Goal: Task Accomplishment & Management: Use online tool/utility

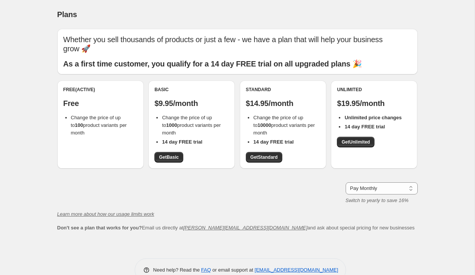
click at [107, 100] on div "Free (Active) Free Change the price of up to 100 product variants per month" at bounding box center [100, 112] width 74 height 50
click at [92, 144] on div "Free (Active) Free Change the price of up to 100 product variants per month" at bounding box center [100, 124] width 87 height 88
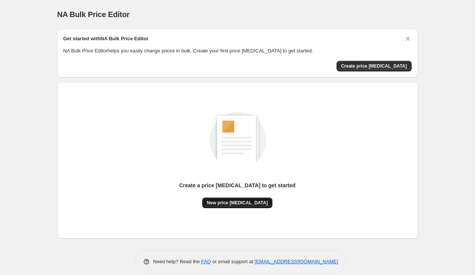
click at [235, 204] on span "New price [MEDICAL_DATA]" at bounding box center [237, 203] width 61 height 6
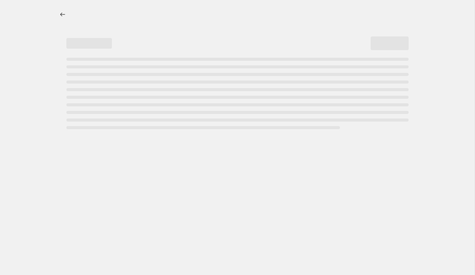
select select "percentage"
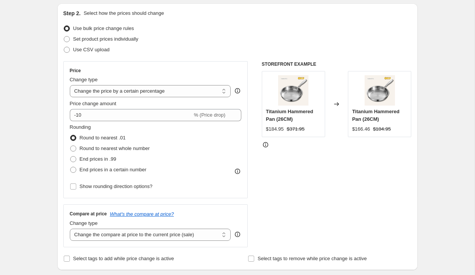
scroll to position [93, 0]
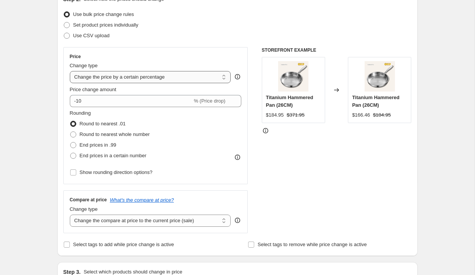
click at [166, 80] on select "Change the price to a certain amount Change the price by a certain amount Chang…" at bounding box center [150, 77] width 161 height 12
click at [70, 71] on select "Change the price to a certain amount Change the price by a certain amount Chang…" at bounding box center [150, 77] width 161 height 12
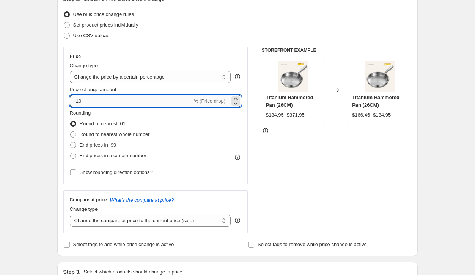
click at [127, 96] on input "-10" at bounding box center [131, 101] width 123 height 12
click at [87, 100] on input "-10" at bounding box center [131, 101] width 123 height 12
drag, startPoint x: 76, startPoint y: 100, endPoint x: 85, endPoint y: 100, distance: 8.7
click at [85, 100] on input "-10" at bounding box center [131, 101] width 123 height 12
type input "-44"
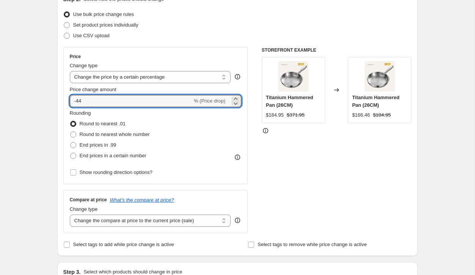
click at [269, 159] on div "STOREFRONT EXAMPLE Titanium Hammered Pan (26CM) $184.95 $371.95 Changed to Tita…" at bounding box center [337, 140] width 150 height 186
click at [104, 99] on input "-44" at bounding box center [131, 101] width 123 height 12
type input "0"
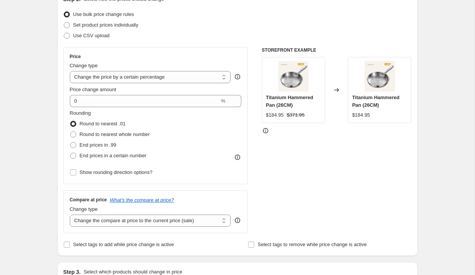
click at [289, 141] on div "STOREFRONT EXAMPLE Titanium Hammered Pan (26CM) $184.95 $371.95 Changed to Tita…" at bounding box center [337, 140] width 150 height 186
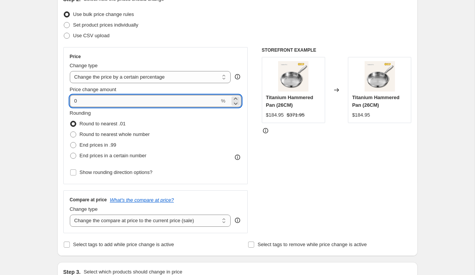
click at [91, 99] on input "0" at bounding box center [145, 101] width 150 height 12
click at [94, 99] on input "0" at bounding box center [145, 101] width 150 height 12
click at [95, 99] on input "0" at bounding box center [145, 101] width 150 height 12
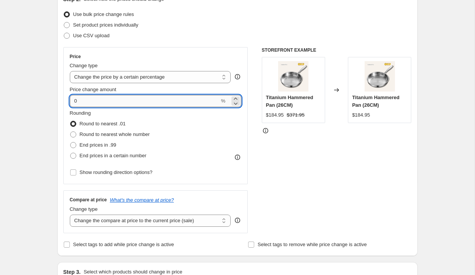
click at [95, 99] on input "0" at bounding box center [145, 101] width 150 height 12
type input "-44"
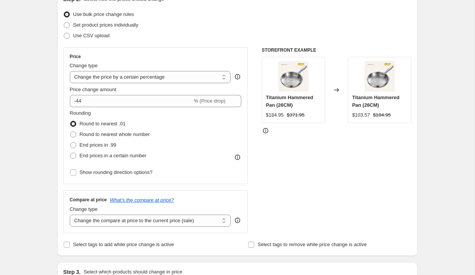
click at [226, 87] on div "Price change amount" at bounding box center [156, 90] width 172 height 8
click at [108, 156] on span "End prices in a certain number" at bounding box center [113, 156] width 67 height 6
click at [71, 153] on input "End prices in a certain number" at bounding box center [70, 153] width 0 height 0
radio input "true"
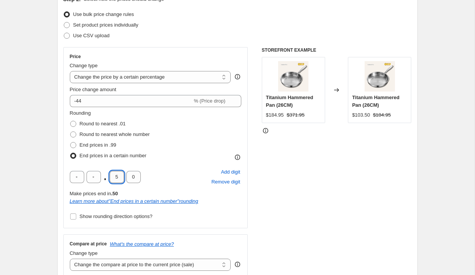
click at [119, 178] on input "5" at bounding box center [117, 177] width 14 height 12
type input "9"
type input "5"
click at [267, 173] on div "STOREFRONT EXAMPLE Titanium Hammered Pan (26CM) $184.95 $371.95 Changed to Tita…" at bounding box center [337, 162] width 150 height 230
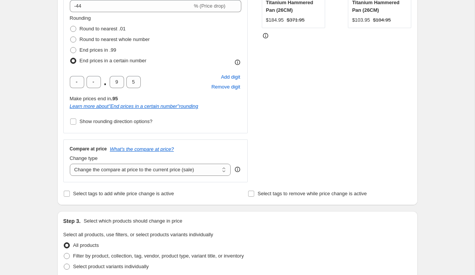
scroll to position [190, 0]
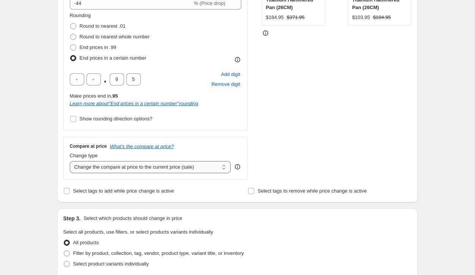
click at [163, 165] on select "Change the compare at price to the current price (sale) Change the compare at p…" at bounding box center [150, 167] width 161 height 12
click at [70, 161] on select "Change the compare at price to the current price (sale) Change the compare at p…" at bounding box center [150, 167] width 161 height 12
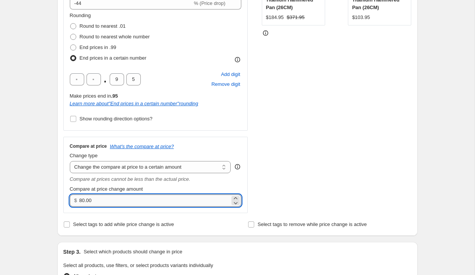
click at [98, 200] on input "80.00" at bounding box center [154, 200] width 151 height 12
click at [162, 164] on select "Change the compare at price to the current price (sale) Change the compare at p…" at bounding box center [150, 167] width 161 height 12
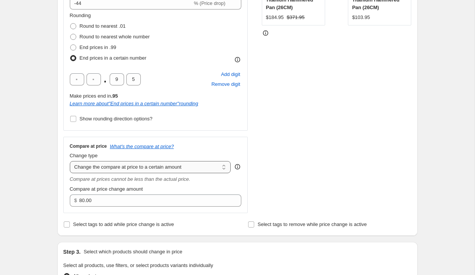
select select "percentage"
click at [70, 161] on select "Change the compare at price to the current price (sale) Change the compare at p…" at bounding box center [150, 167] width 161 height 12
type input "-15"
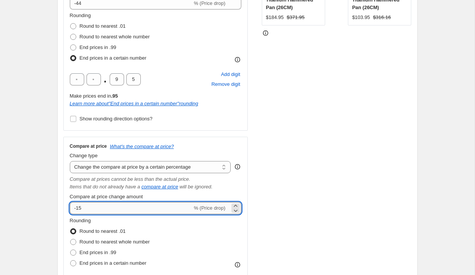
click at [112, 206] on input "-15" at bounding box center [131, 208] width 123 height 12
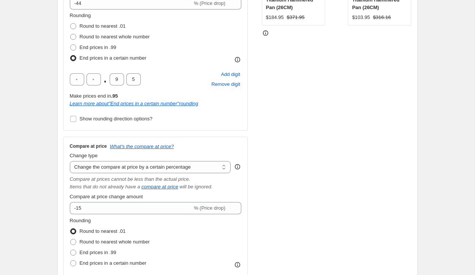
click at [240, 181] on div "Compare at prices cannot be less than the actual price." at bounding box center [156, 179] width 172 height 8
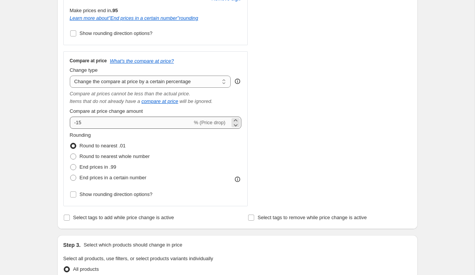
scroll to position [276, 0]
click at [125, 176] on span "End prices in a certain number" at bounding box center [113, 177] width 67 height 6
click at [71, 175] on input "End prices in a certain number" at bounding box center [70, 174] width 0 height 0
radio input "true"
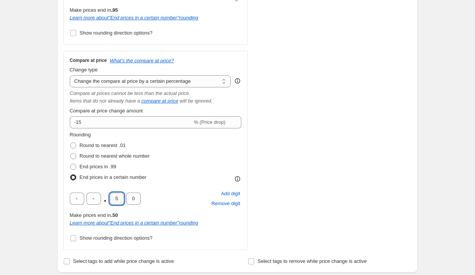
click at [118, 202] on input "5" at bounding box center [117, 199] width 14 height 12
type input "9"
type input "5"
click at [289, 172] on div "STOREFRONT EXAMPLE Titanium Hammered Pan (26CM) $184.95 $371.95 Changed to Tita…" at bounding box center [337, 57] width 150 height 386
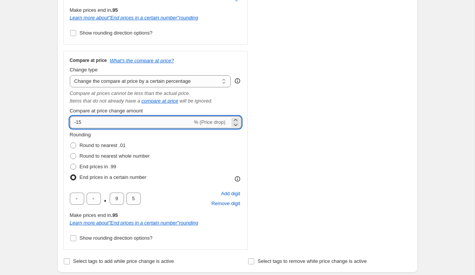
drag, startPoint x: 76, startPoint y: 122, endPoint x: 102, endPoint y: 122, distance: 25.8
click at [102, 122] on input "-15" at bounding box center [131, 122] width 123 height 12
type input "-44"
click at [353, 144] on div "STOREFRONT EXAMPLE Titanium Hammered Pan (26CM) $184.95 $371.95 Changed to Tita…" at bounding box center [337, 57] width 150 height 386
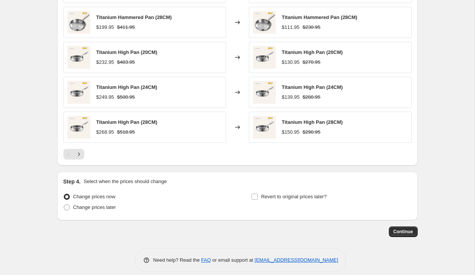
scroll to position [684, 0]
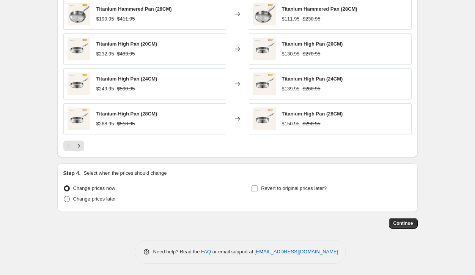
click at [98, 199] on span "Change prices later" at bounding box center [94, 199] width 43 height 6
click at [64, 196] on input "Change prices later" at bounding box center [64, 196] width 0 height 0
radio input "true"
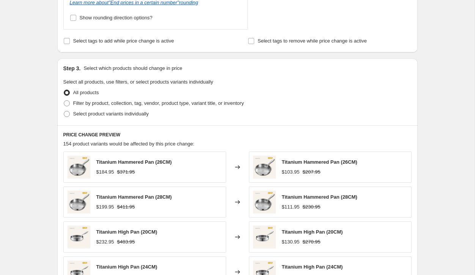
scroll to position [530, 0]
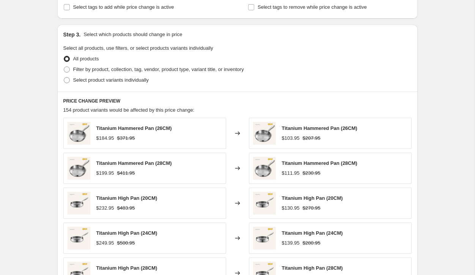
click at [107, 138] on div "$184.95" at bounding box center [105, 138] width 18 height 8
copy div "184.95"
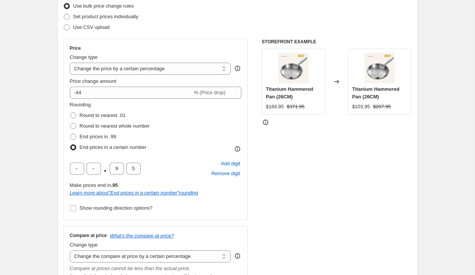
scroll to position [99, 0]
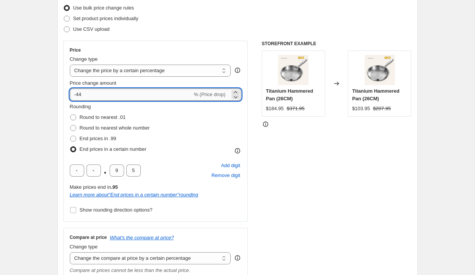
drag, startPoint x: 77, startPoint y: 95, endPoint x: 110, endPoint y: 95, distance: 32.3
click at [109, 95] on input "-44" at bounding box center [131, 94] width 123 height 12
type input "25"
click at [97, 93] on input "25" at bounding box center [127, 94] width 114 height 12
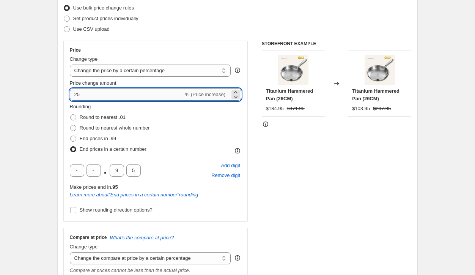
click at [97, 93] on input "25" at bounding box center [127, 94] width 114 height 12
type input "-34"
click at [269, 158] on div "STOREFRONT EXAMPLE Titanium Hammered Pan (26CM) $184.95 $371.95 Changed to Tita…" at bounding box center [337, 234] width 150 height 386
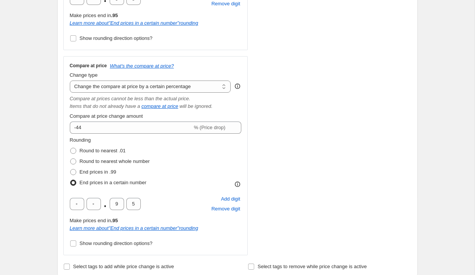
scroll to position [272, 0]
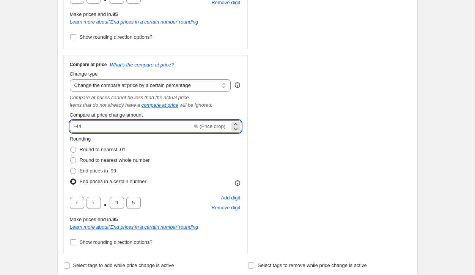
click at [106, 122] on input "-44" at bounding box center [131, 126] width 123 height 12
click at [97, 127] on input "-44" at bounding box center [131, 126] width 123 height 12
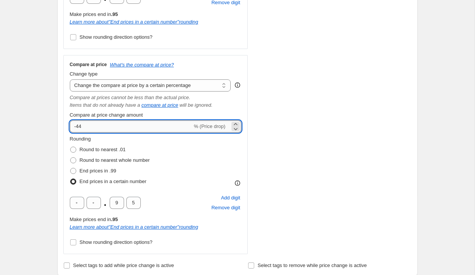
click at [96, 127] on input "-44" at bounding box center [131, 126] width 123 height 12
click at [73, 125] on input "-44" at bounding box center [131, 126] width 123 height 12
drag, startPoint x: 77, startPoint y: 126, endPoint x: 106, endPoint y: 126, distance: 29.2
click at [106, 126] on input "-44" at bounding box center [131, 126] width 123 height 12
type input "-34"
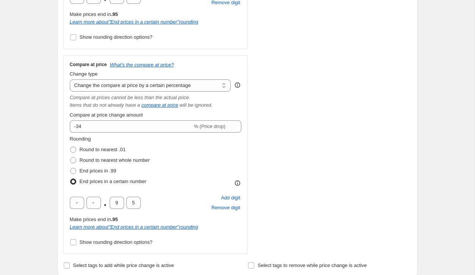
click at [314, 152] on div "STOREFRONT EXAMPLE Titanium Hammered Pan (26CM) $184.95 $371.95 Changed to Tita…" at bounding box center [337, 61] width 150 height 386
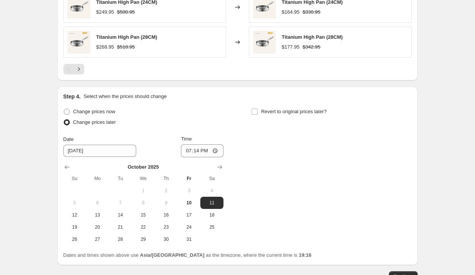
scroll to position [763, 0]
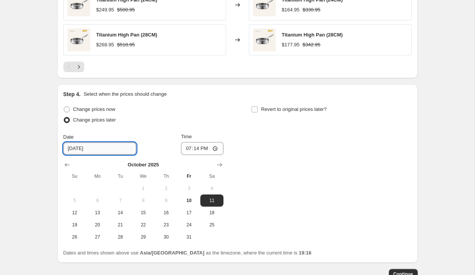
click at [76, 148] on input "[DATE]" at bounding box center [99, 148] width 73 height 12
click at [70, 148] on input "[DATE]" at bounding box center [99, 148] width 73 height 12
click at [71, 146] on input "[DATE]" at bounding box center [99, 148] width 73 height 12
click at [218, 204] on span "11" at bounding box center [212, 200] width 17 height 6
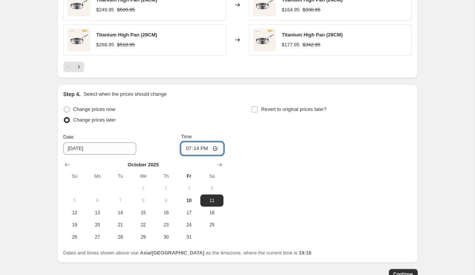
click at [202, 146] on input "19:14" at bounding box center [202, 148] width 43 height 13
click at [193, 147] on input "19:14" at bounding box center [202, 148] width 43 height 13
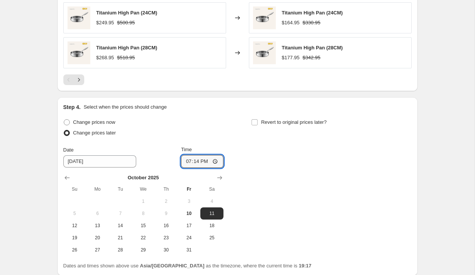
scroll to position [814, 0]
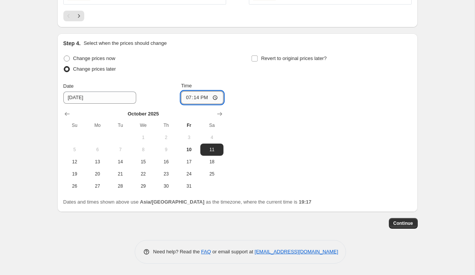
click at [196, 97] on input "19:14" at bounding box center [202, 97] width 43 height 13
click at [225, 35] on div "Step 4. Select when the prices should change Change prices now Change prices la…" at bounding box center [237, 122] width 361 height 178
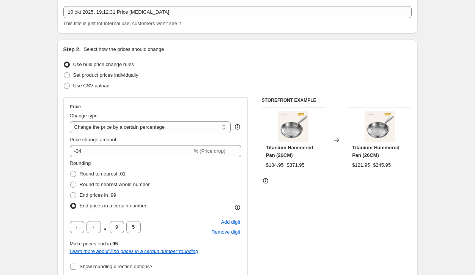
scroll to position [0, 0]
